Goal: Task Accomplishment & Management: Manage account settings

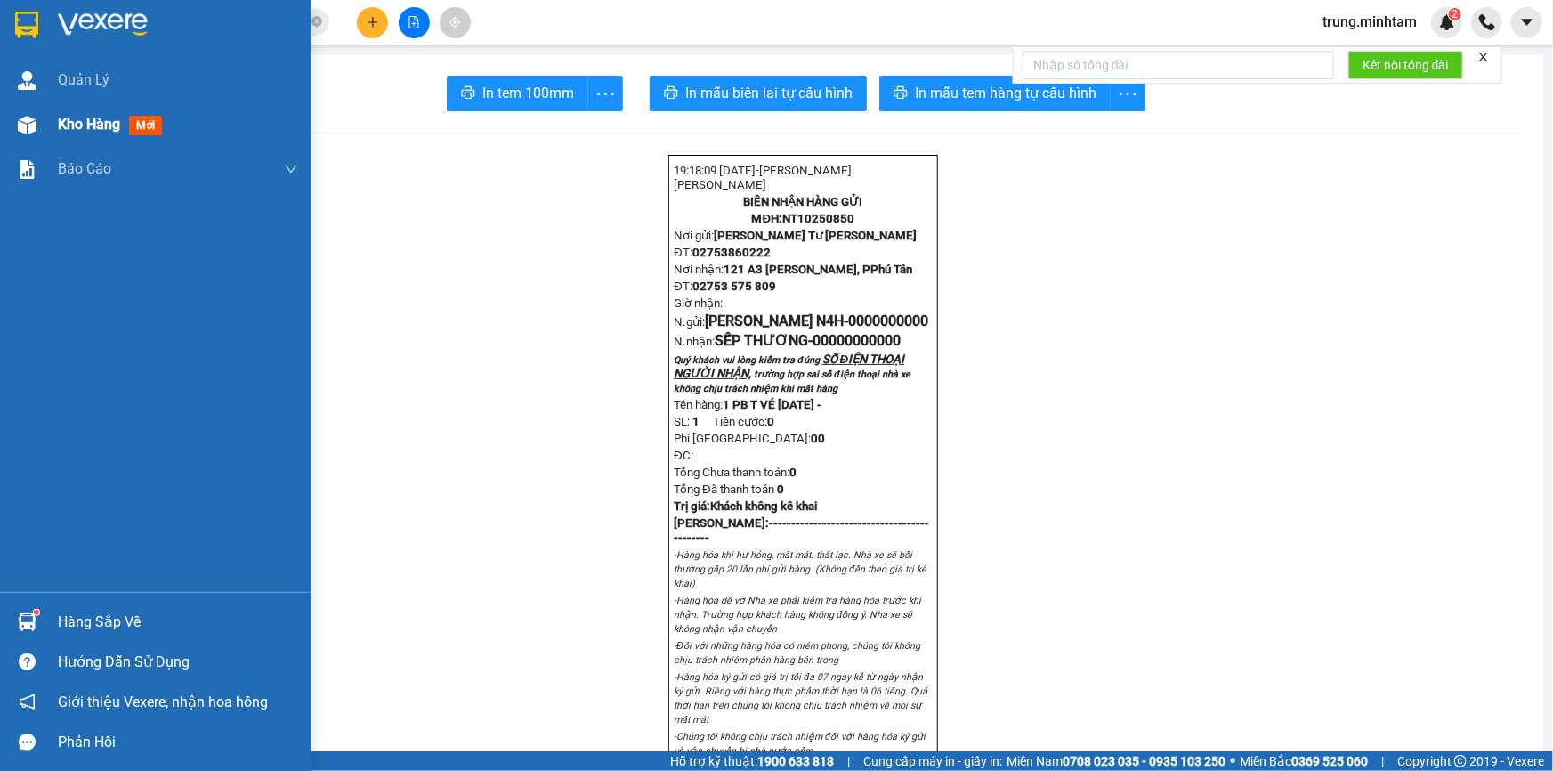
click at [94, 121] on span "Kho hàng" at bounding box center [89, 124] width 62 height 17
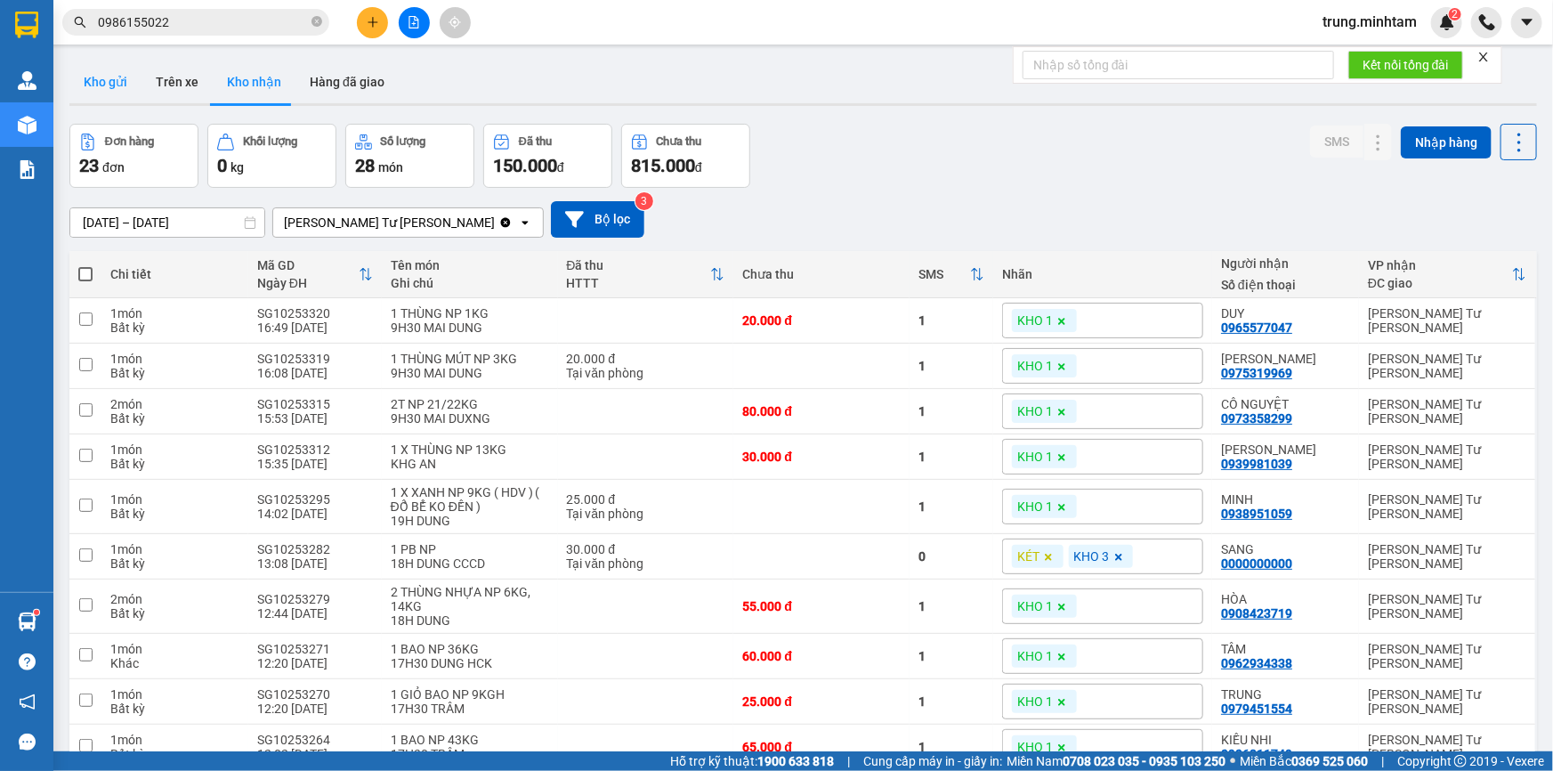
click at [113, 83] on button "Kho gửi" at bounding box center [105, 82] width 72 height 43
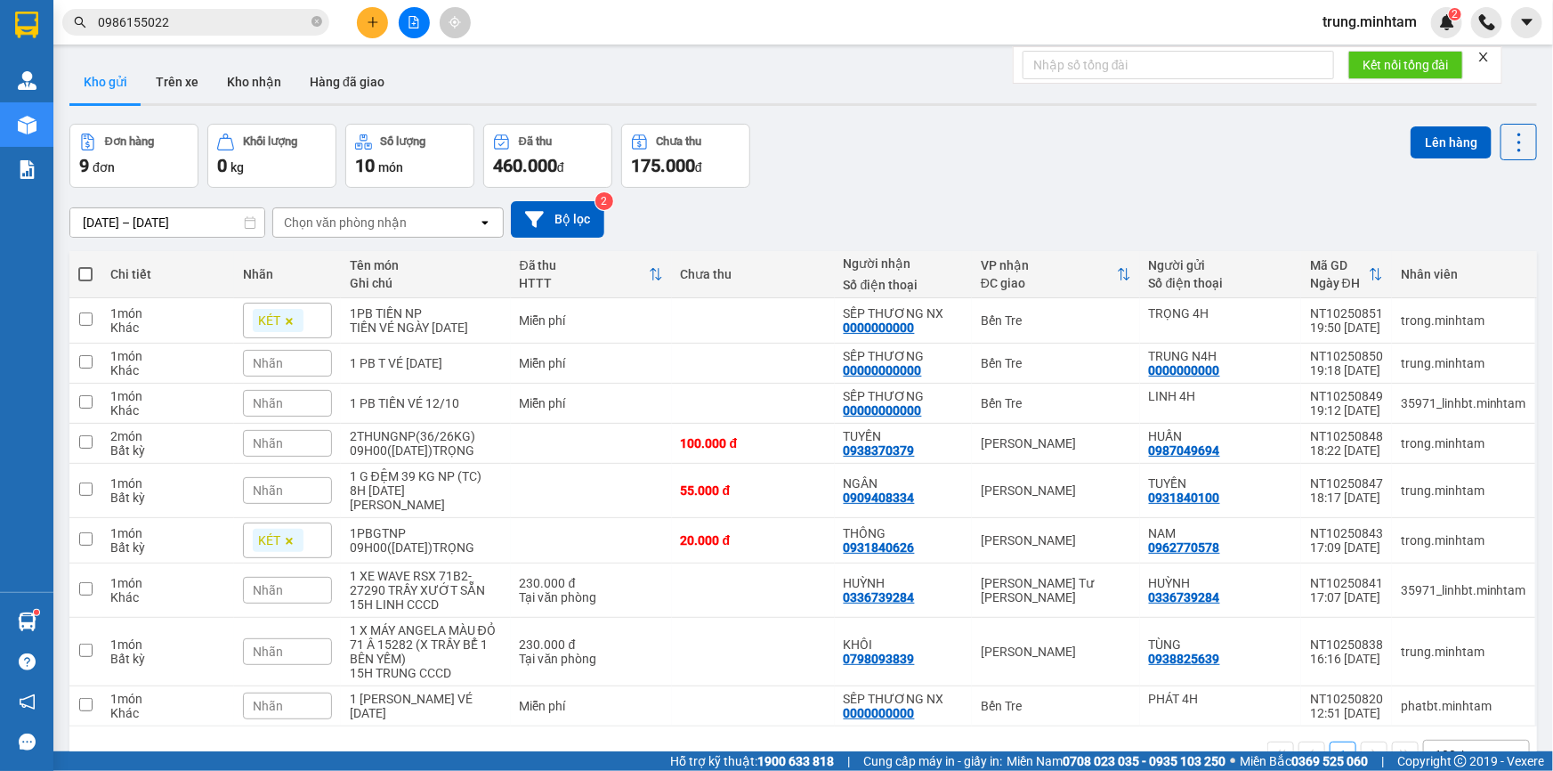
click at [1385, 19] on span "trung.minhtam" at bounding box center [1369, 22] width 123 height 22
click at [1361, 59] on span "Đăng xuất" at bounding box center [1377, 55] width 86 height 20
